Goal: Information Seeking & Learning: Learn about a topic

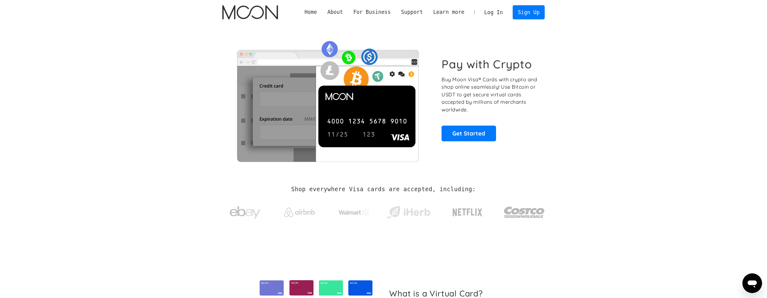
scroll to position [32, 0]
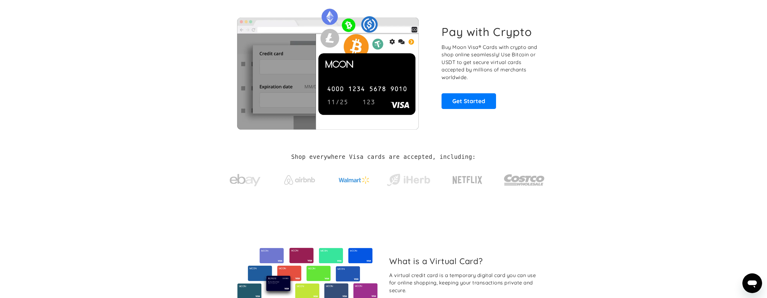
click at [352, 179] on img at bounding box center [354, 179] width 31 height 7
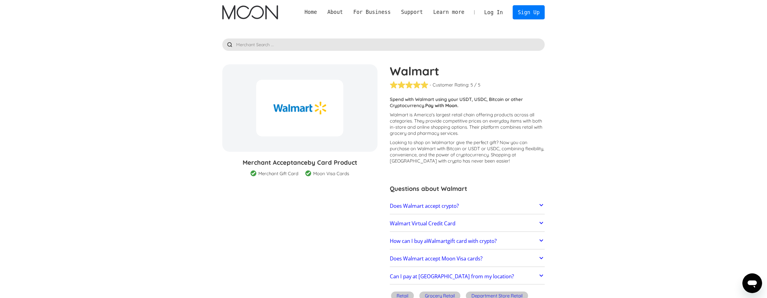
click at [534, 203] on link "Does Walmart accept crypto?" at bounding box center [467, 206] width 155 height 13
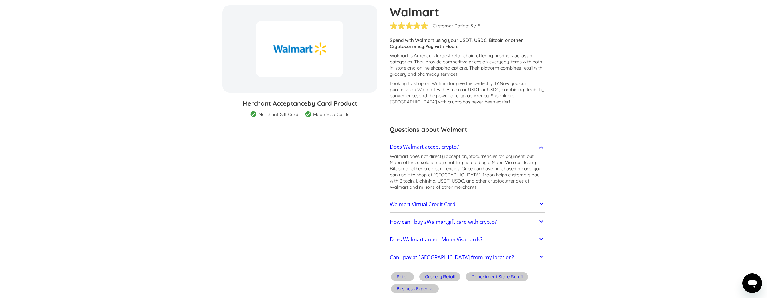
click at [538, 205] on icon at bounding box center [541, 203] width 7 height 7
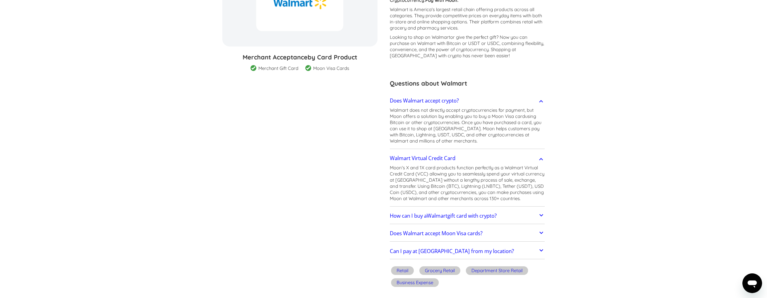
scroll to position [139, 0]
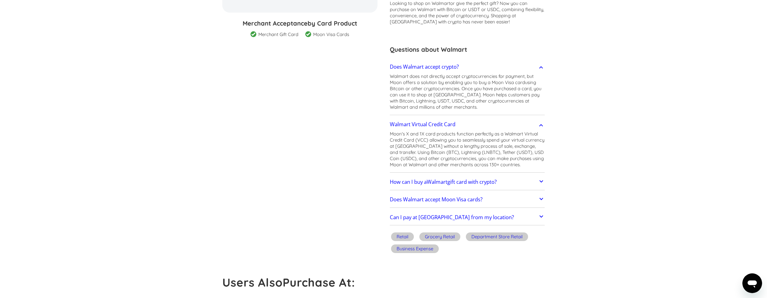
click at [542, 178] on icon at bounding box center [541, 181] width 7 height 7
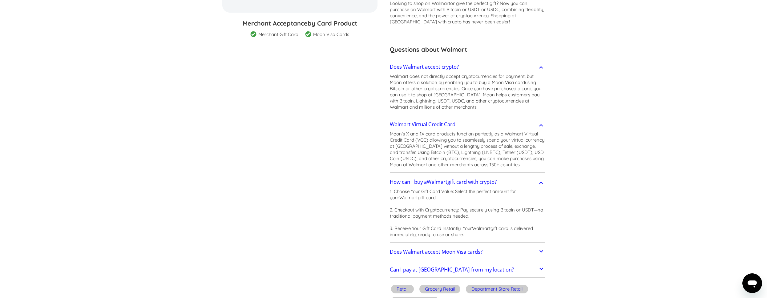
click at [500, 255] on link "Does Walmart accept Moon Visa cards?" at bounding box center [467, 252] width 155 height 13
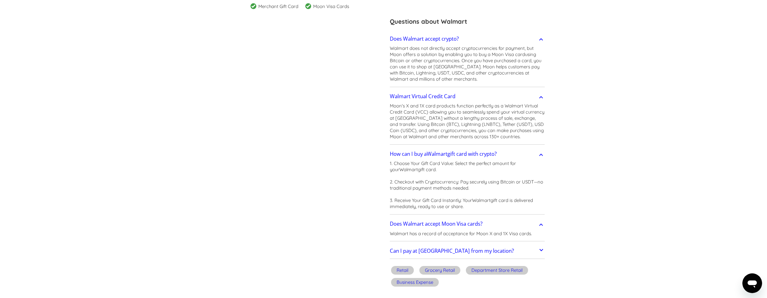
scroll to position [245, 0]
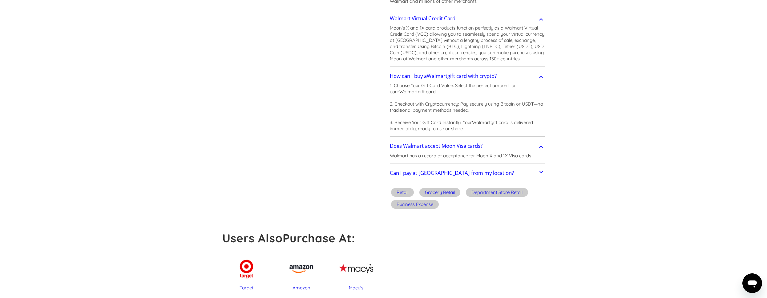
click at [528, 169] on link "Can I pay at [GEOGRAPHIC_DATA] from my location?" at bounding box center [467, 173] width 155 height 13
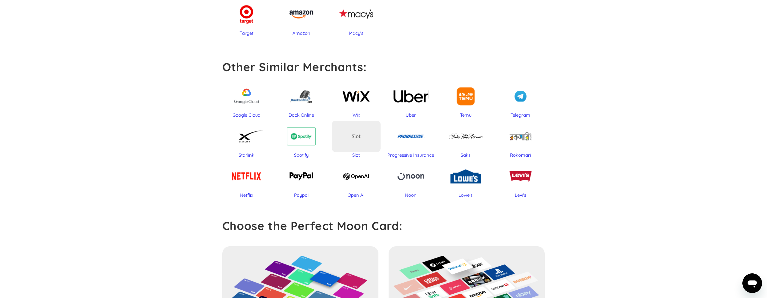
scroll to position [557, 0]
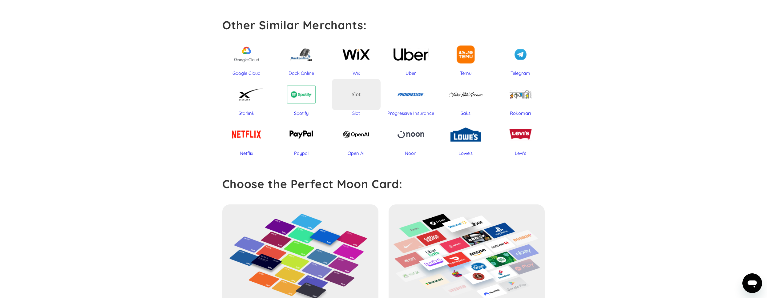
click at [361, 154] on div "Open AI" at bounding box center [356, 153] width 49 height 6
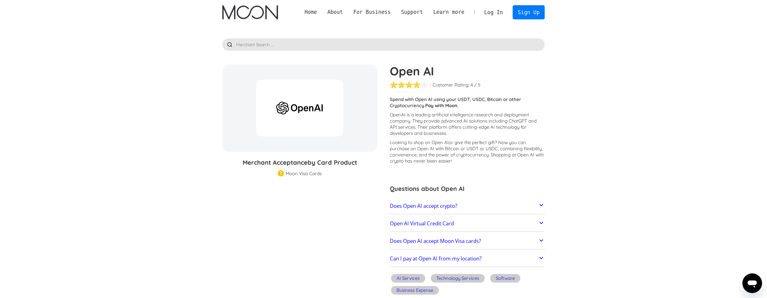
click at [481, 206] on link "Does Open AI accept crypto?" at bounding box center [467, 206] width 155 height 13
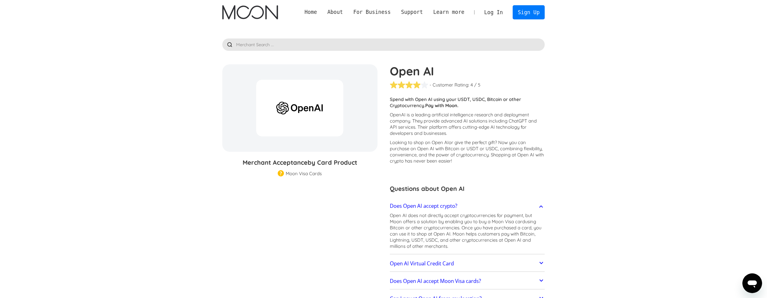
scroll to position [60, 0]
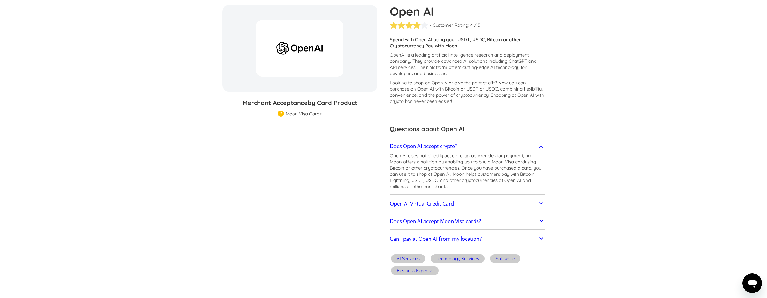
click at [479, 205] on link "Open AI Virtual Credit Card" at bounding box center [467, 203] width 155 height 13
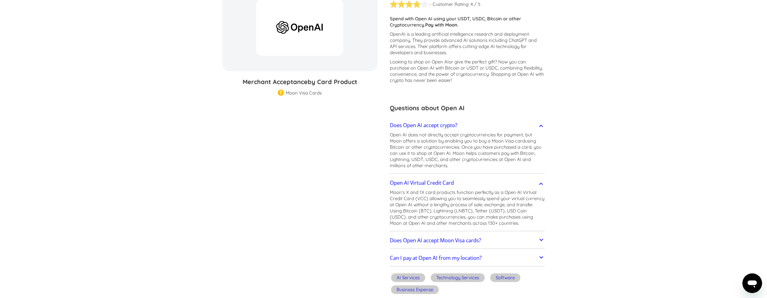
scroll to position [103, 0]
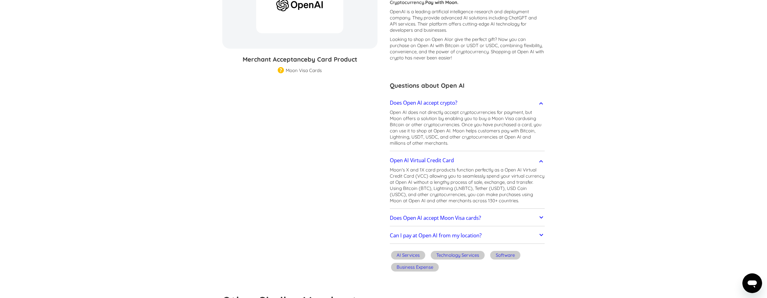
click at [528, 222] on link "Does Open AI accept Moon Visa cards?" at bounding box center [467, 218] width 155 height 13
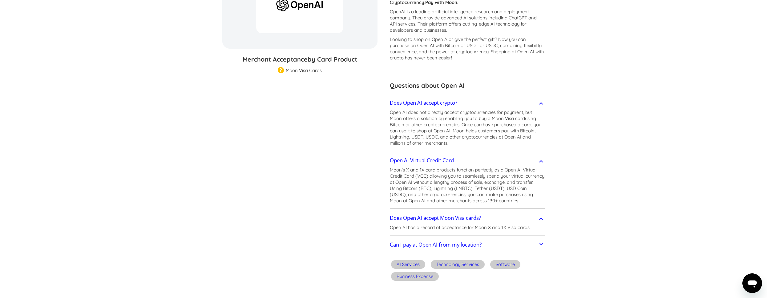
click at [528, 244] on link "Can I pay at Open AI from my location?" at bounding box center [467, 245] width 155 height 13
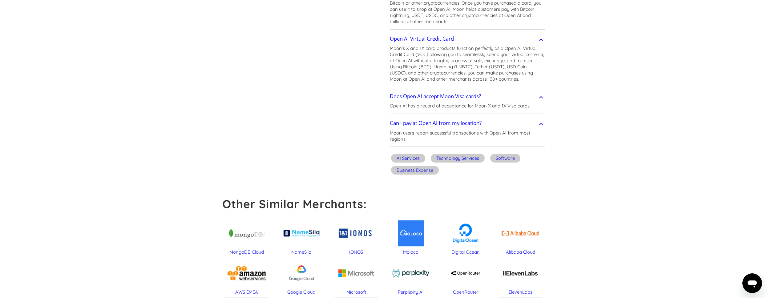
scroll to position [0, 0]
